Goal: Information Seeking & Learning: Learn about a topic

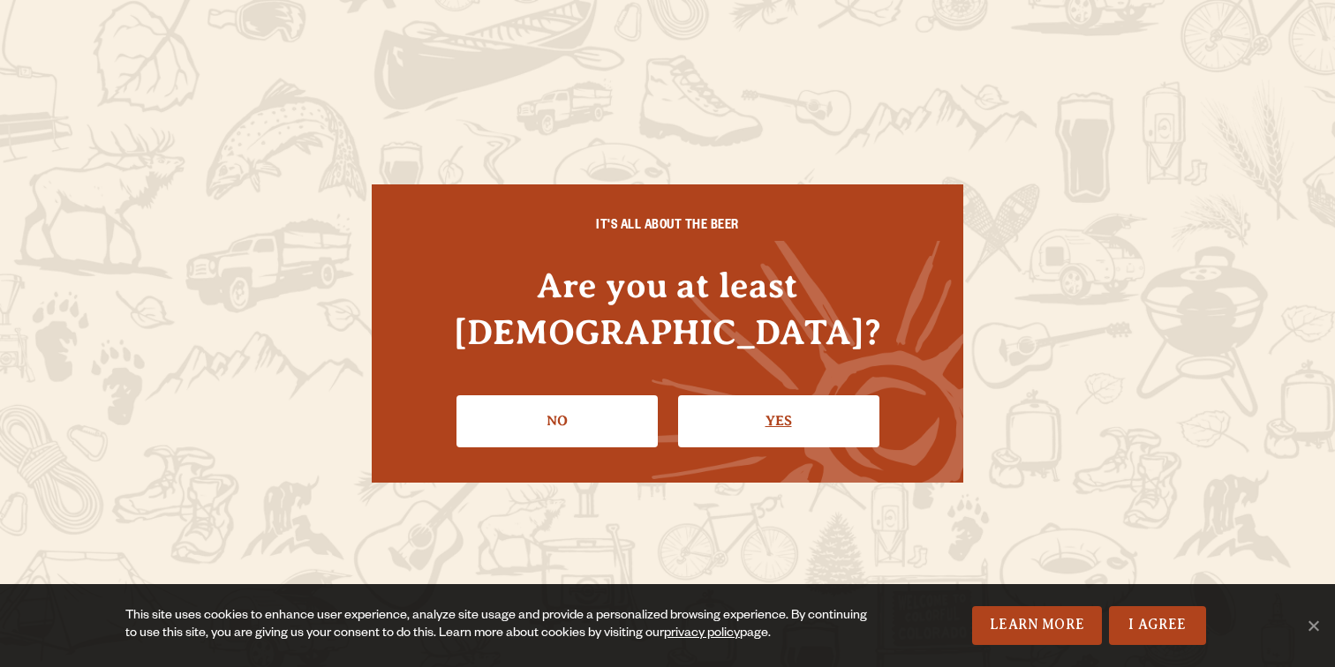
click at [773, 396] on link "Yes" at bounding box center [778, 421] width 201 height 51
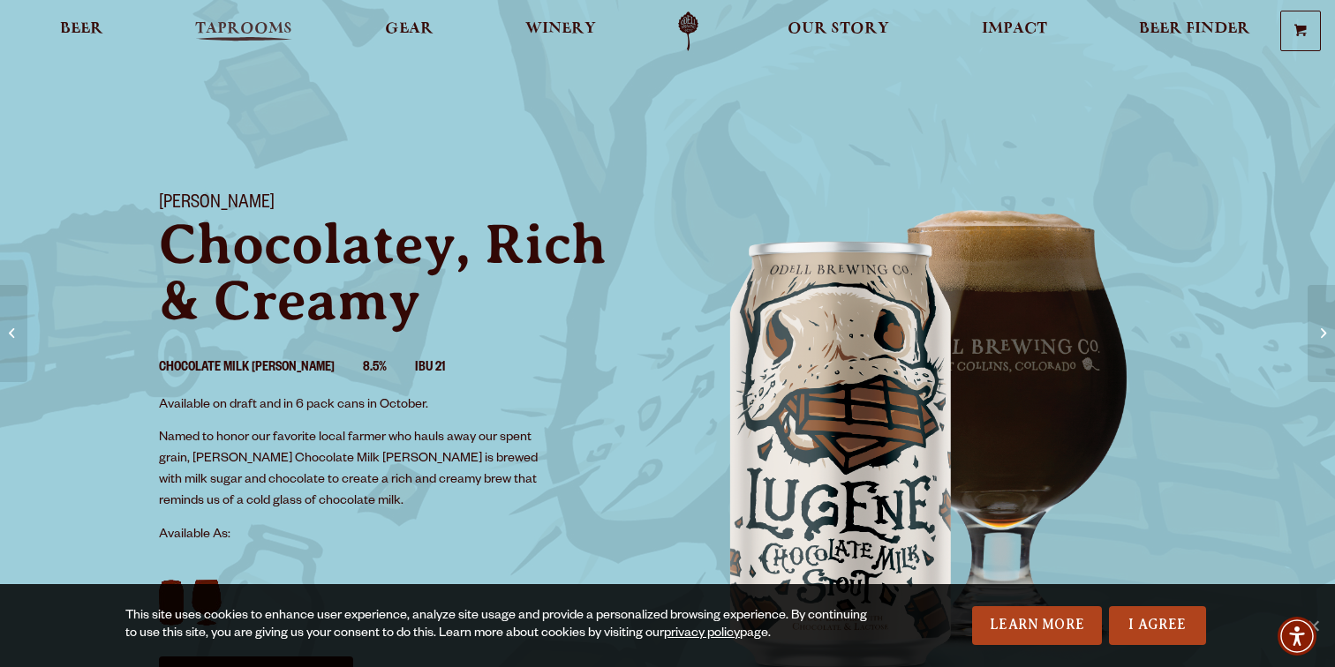
click at [253, 19] on link "Taprooms" at bounding box center [244, 31] width 120 height 40
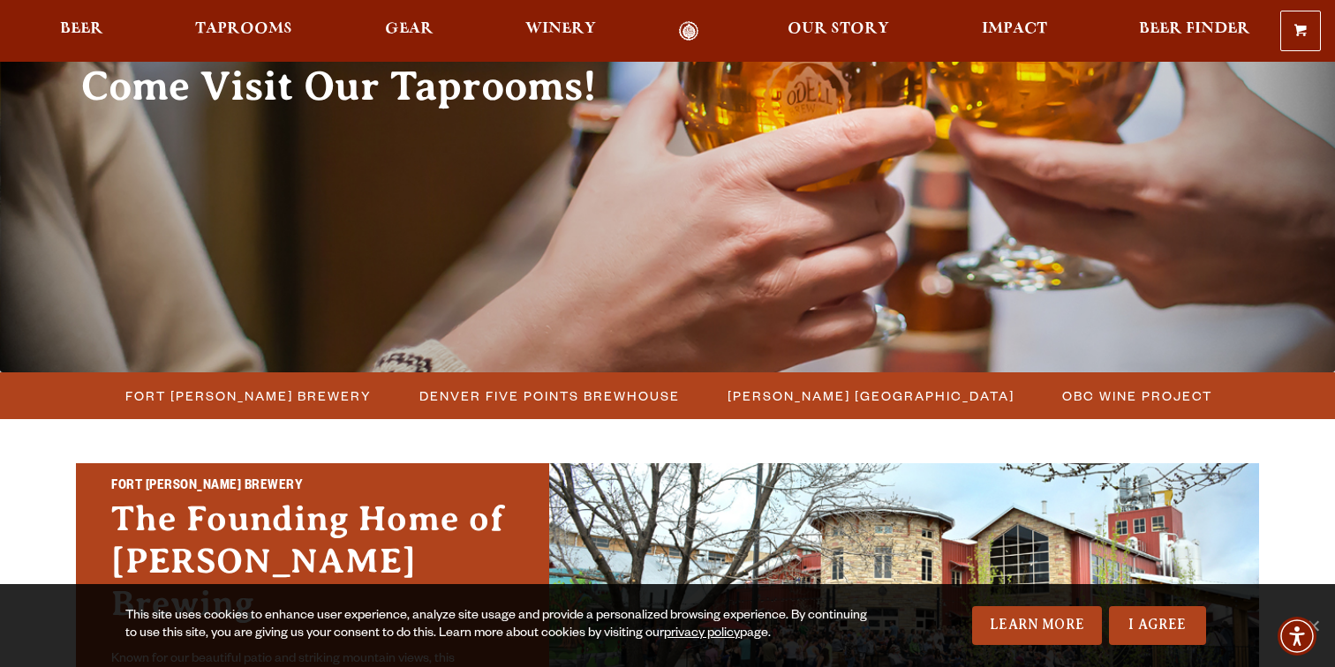
scroll to position [332, 0]
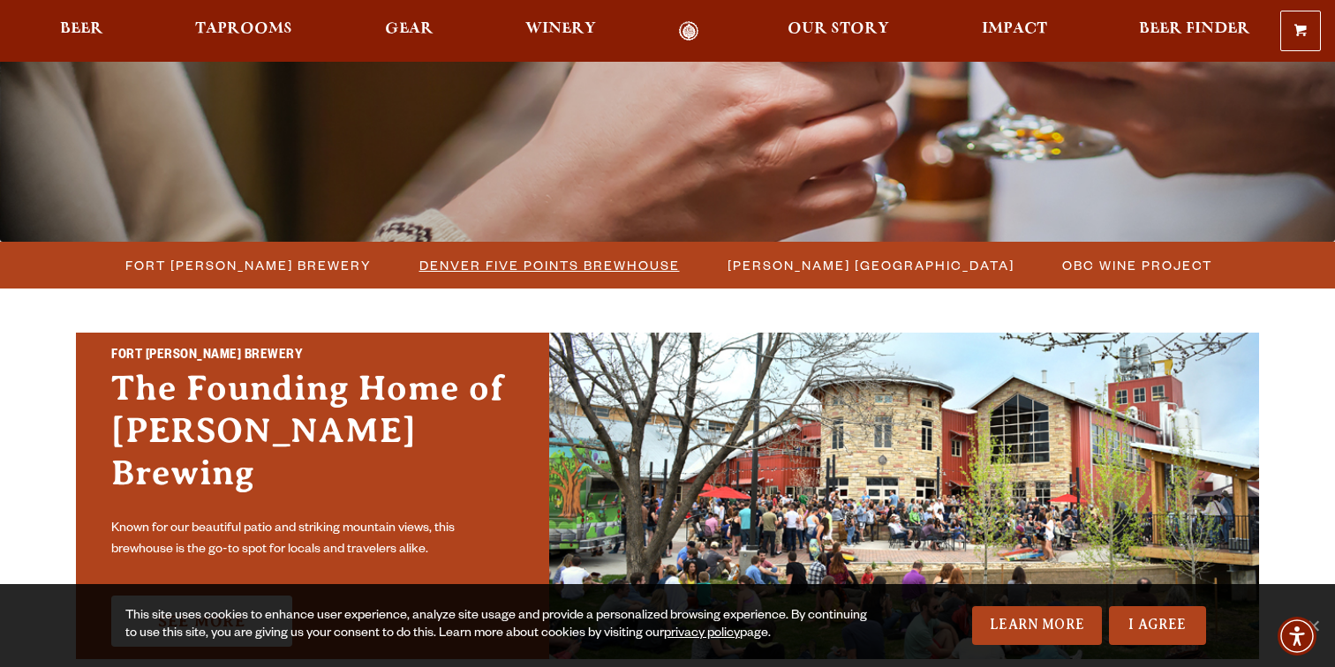
click at [494, 264] on span "Denver Five Points Brewhouse" at bounding box center [549, 266] width 260 height 26
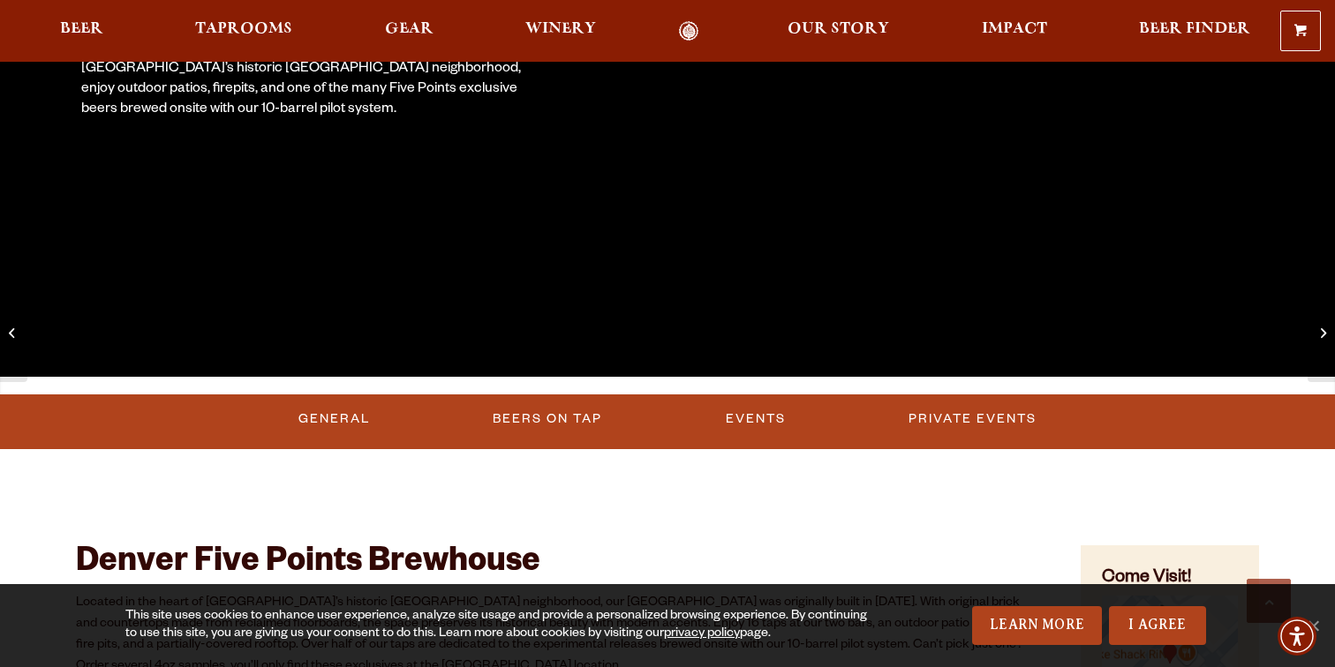
scroll to position [531, 0]
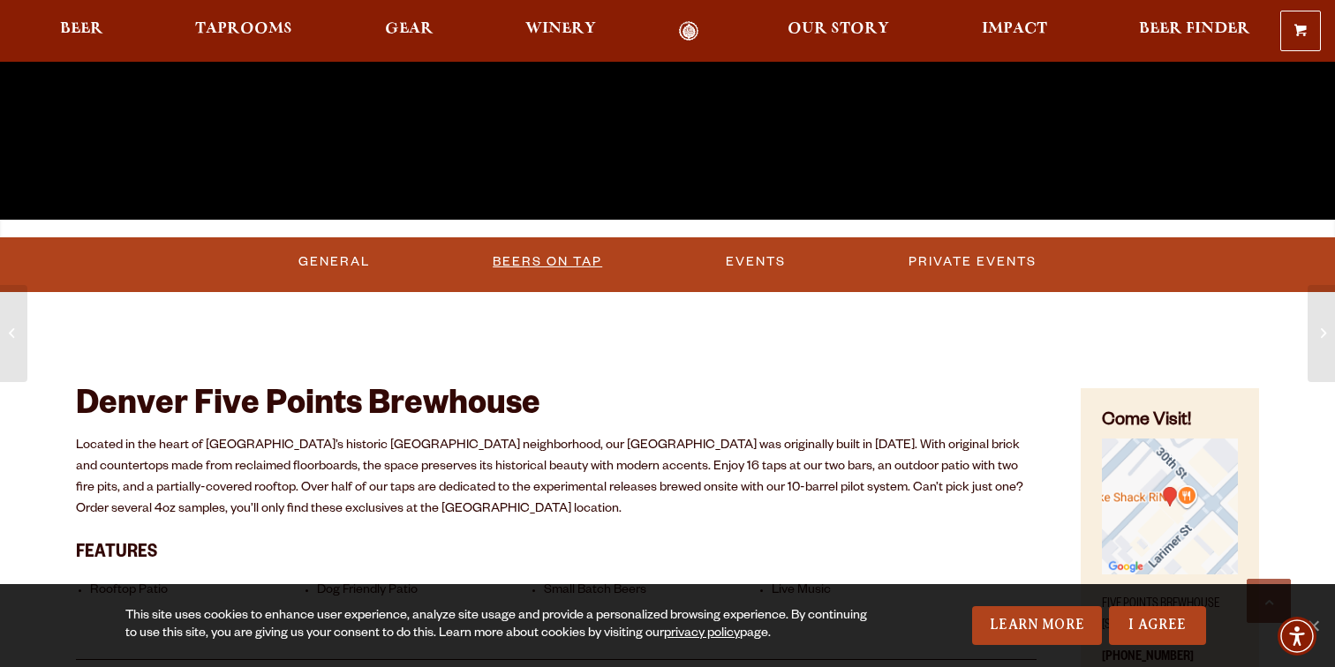
click at [519, 281] on link "Beers on Tap" at bounding box center [548, 262] width 124 height 41
click at [537, 269] on link "Beers on Tap" at bounding box center [550, 262] width 155 height 41
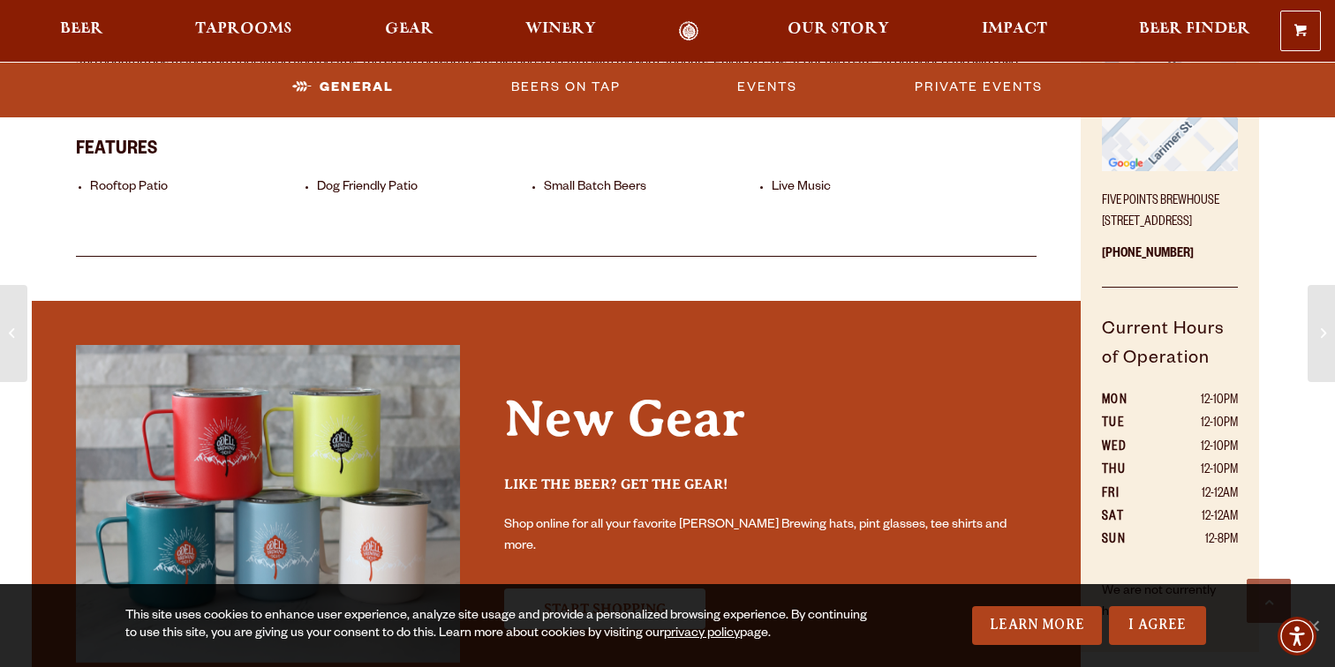
scroll to position [592, 0]
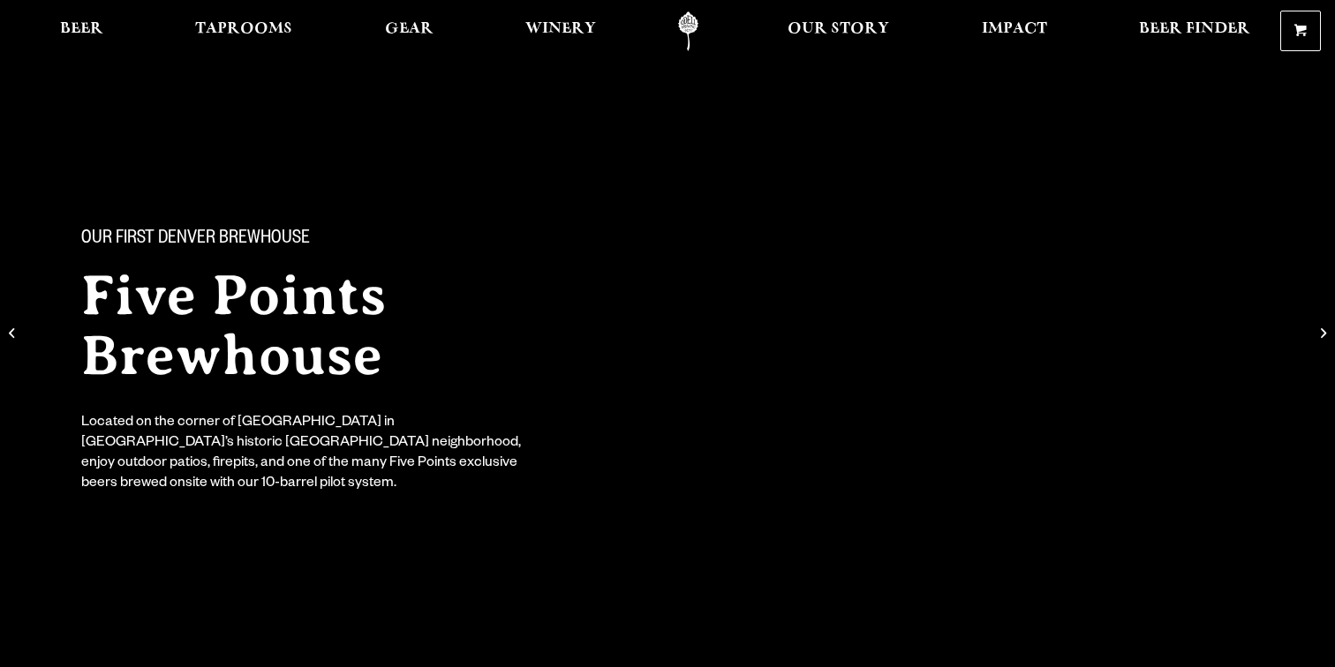
scroll to position [592, 0]
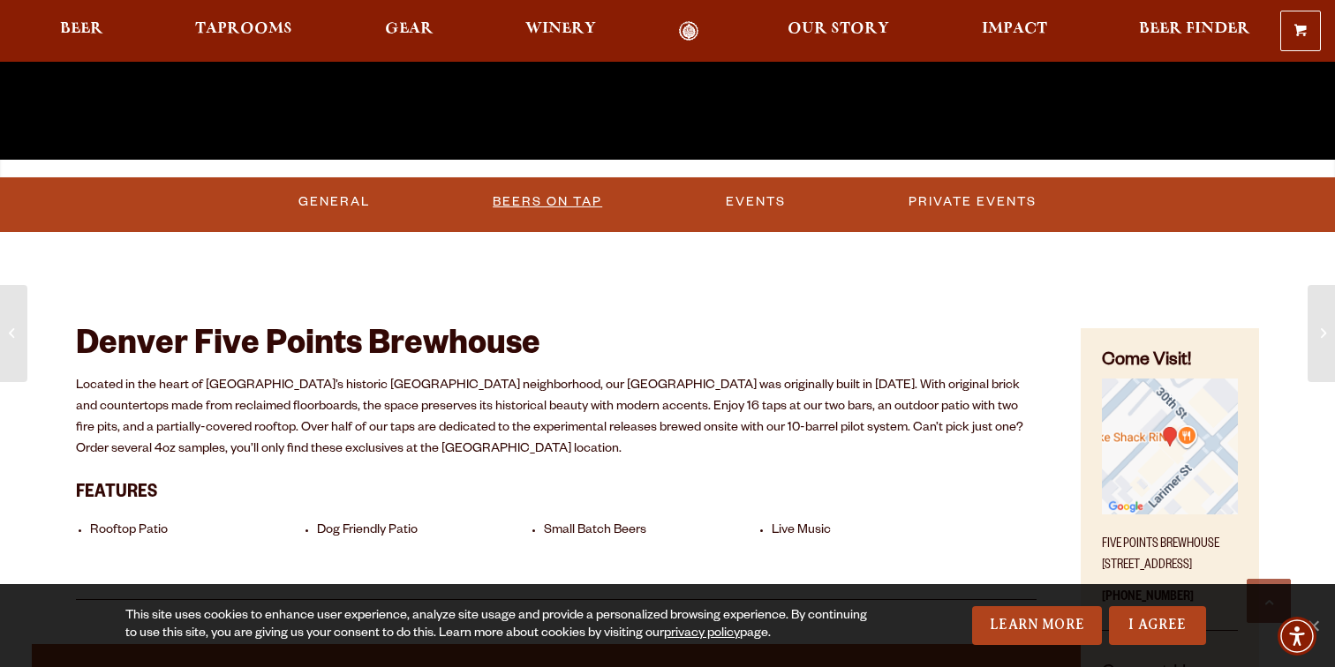
drag, startPoint x: 0, startPoint y: 0, endPoint x: 526, endPoint y: 196, distance: 561.5
click at [526, 196] on link "Beers on Tap" at bounding box center [548, 202] width 124 height 41
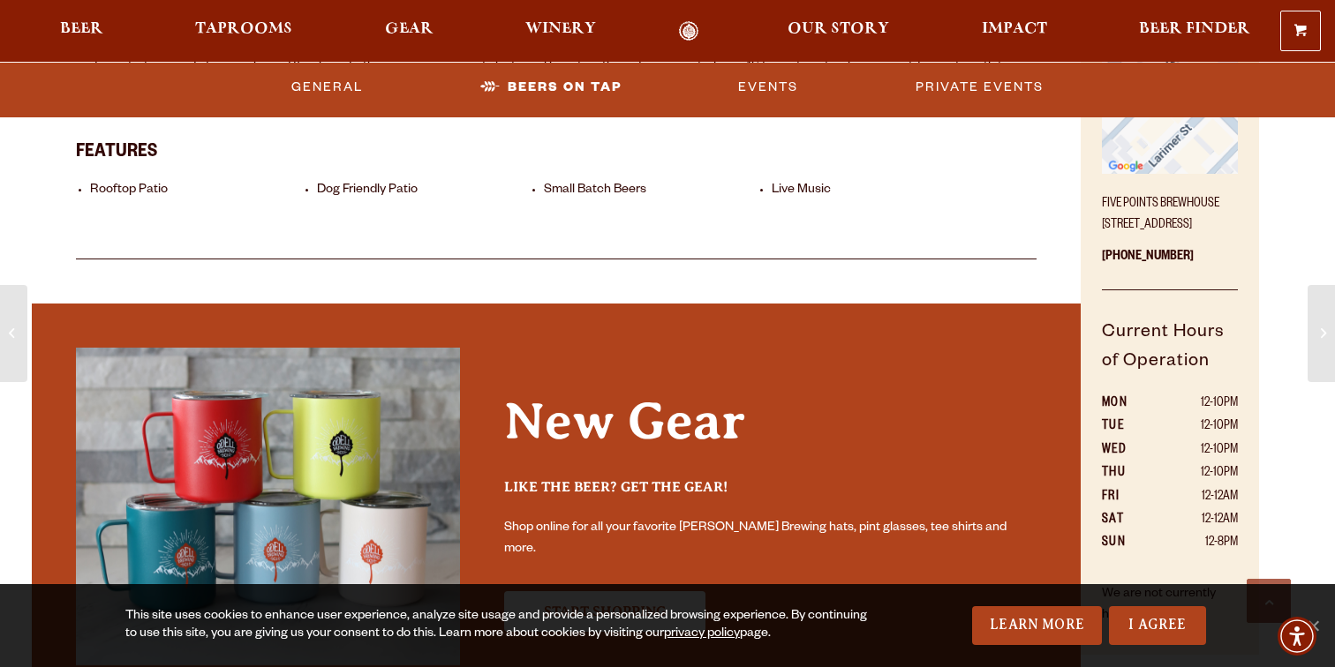
scroll to position [925, 0]
